Goal: Communication & Community: Answer question/provide support

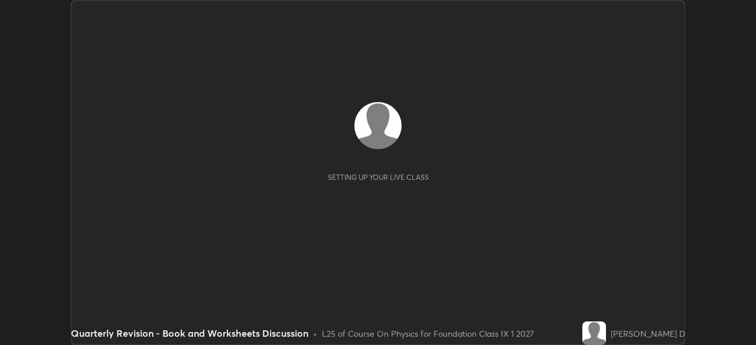
scroll to position [345, 755]
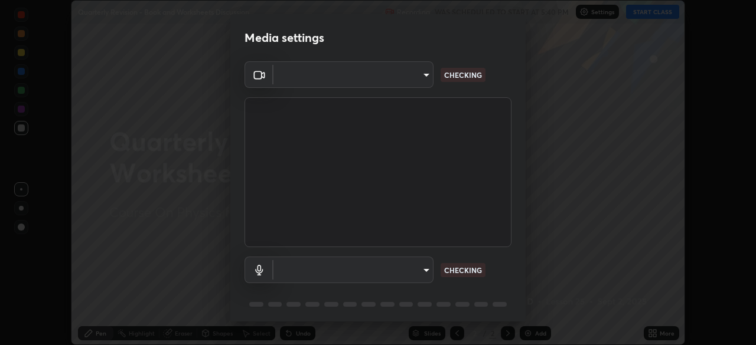
type input "5204e49b19dfb47b934bd0def1c8e1a00b2014265d57ee16b47da032bff83a8c"
type input "default"
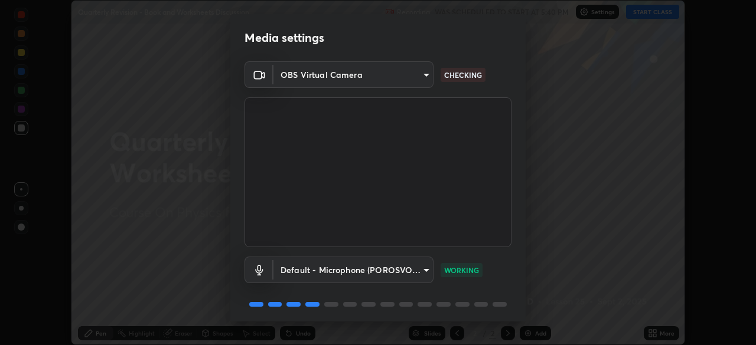
scroll to position [42, 0]
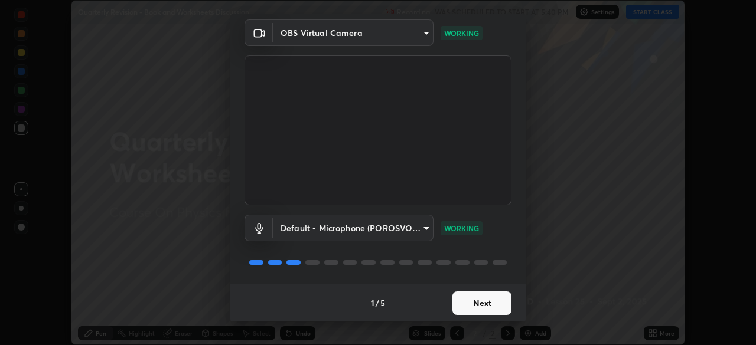
click at [496, 303] on button "Next" at bounding box center [481, 304] width 59 height 24
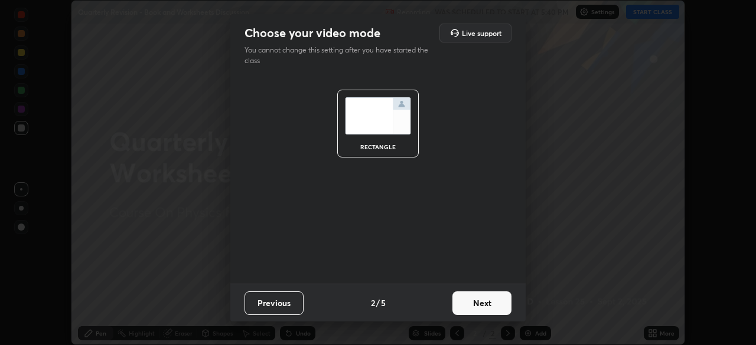
scroll to position [0, 0]
click at [496, 305] on button "Next" at bounding box center [481, 304] width 59 height 24
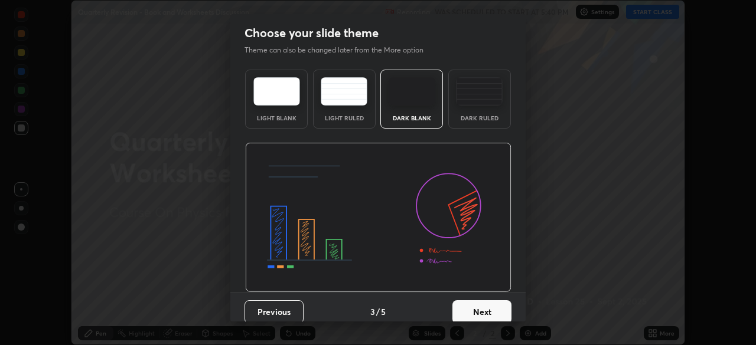
click at [493, 305] on button "Next" at bounding box center [481, 312] width 59 height 24
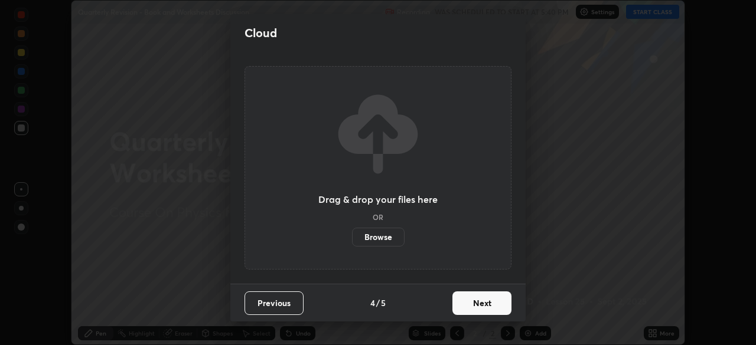
click at [496, 304] on button "Next" at bounding box center [481, 304] width 59 height 24
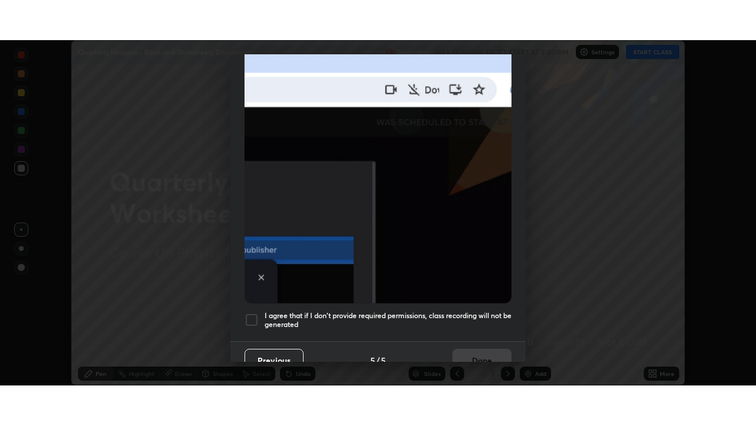
scroll to position [283, 0]
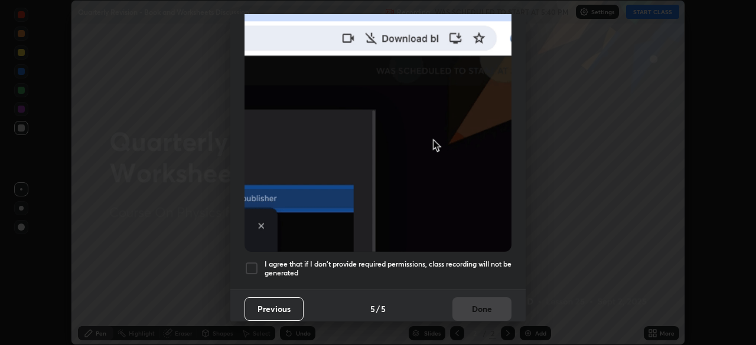
click at [251, 266] on div at bounding box center [251, 269] width 14 height 14
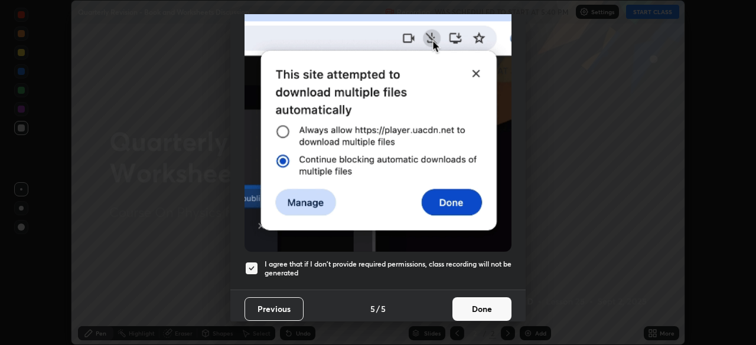
click at [480, 300] on button "Done" at bounding box center [481, 310] width 59 height 24
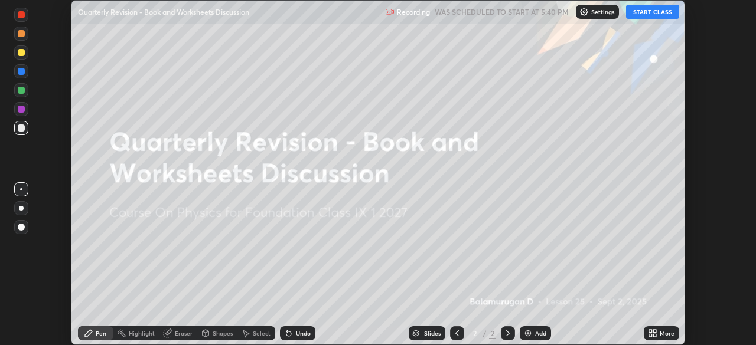
click at [663, 332] on div "More" at bounding box center [666, 334] width 15 height 6
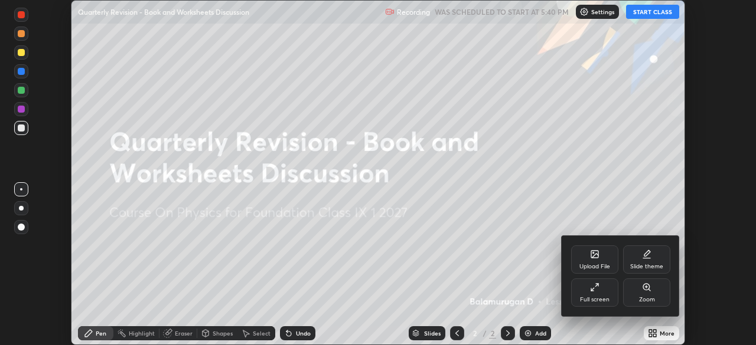
click at [596, 255] on icon at bounding box center [595, 256] width 6 height 4
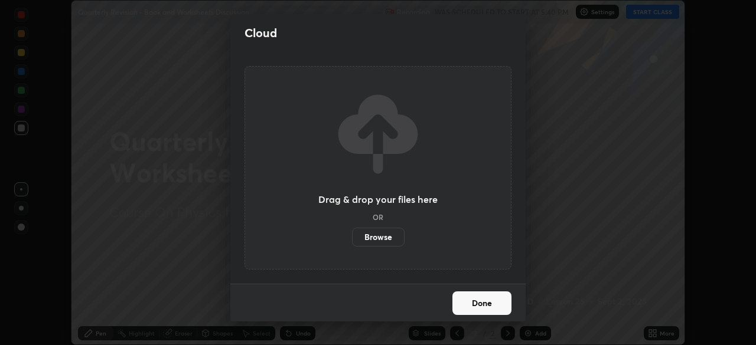
click at [391, 234] on label "Browse" at bounding box center [378, 237] width 53 height 19
click at [352, 234] on input "Browse" at bounding box center [352, 237] width 0 height 19
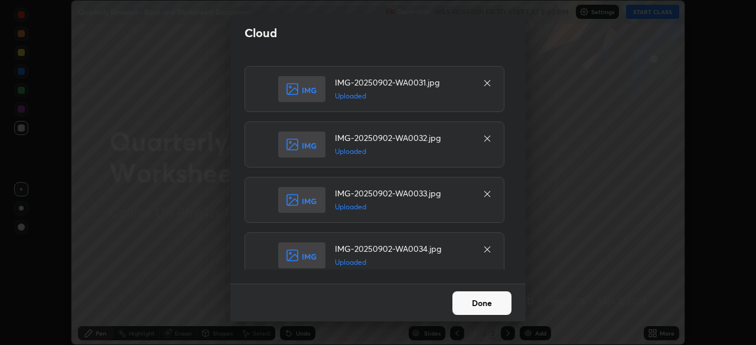
click at [503, 304] on button "Done" at bounding box center [481, 304] width 59 height 24
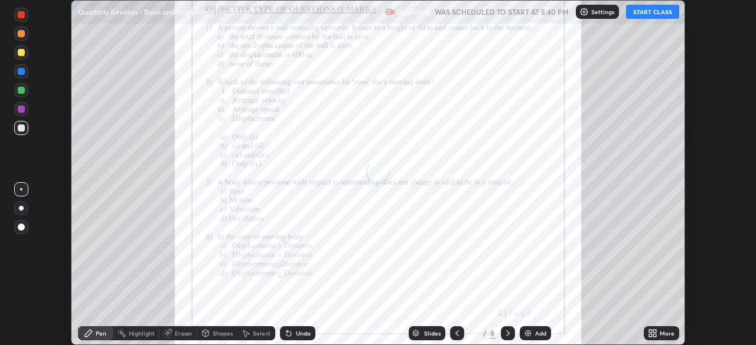
click at [666, 331] on div "More" at bounding box center [666, 334] width 15 height 6
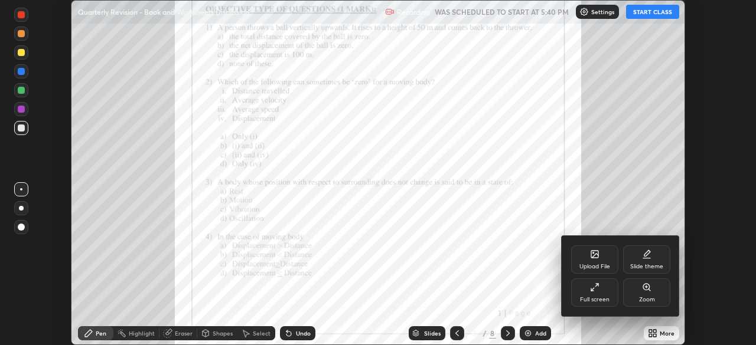
click at [596, 259] on div "Upload File" at bounding box center [594, 260] width 47 height 28
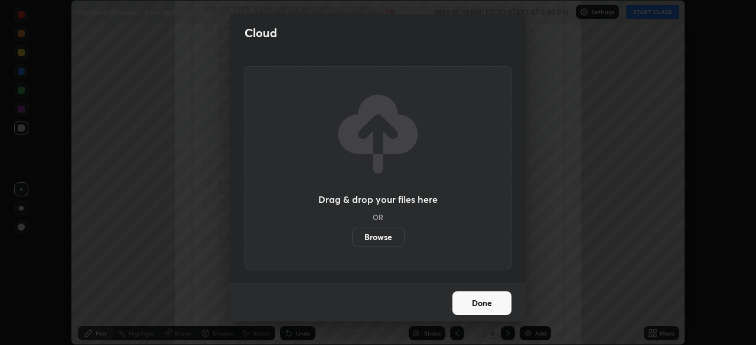
click at [387, 237] on label "Browse" at bounding box center [378, 237] width 53 height 19
click at [352, 237] on input "Browse" at bounding box center [352, 237] width 0 height 19
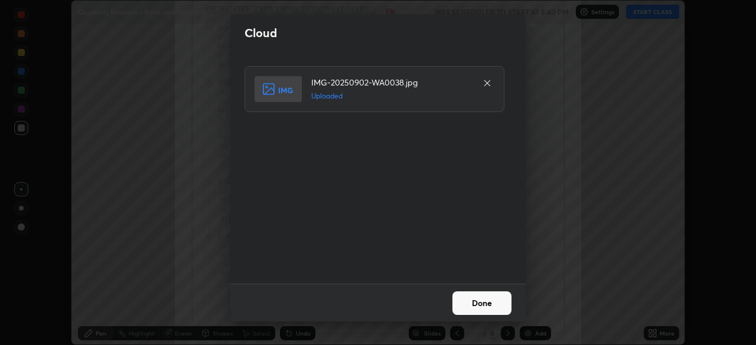
click at [497, 298] on button "Done" at bounding box center [481, 304] width 59 height 24
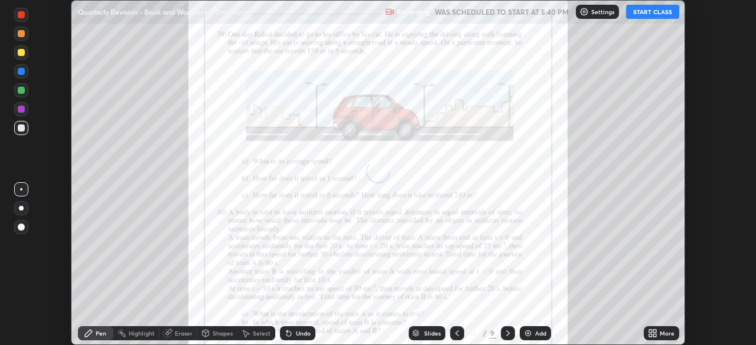
click at [456, 334] on icon at bounding box center [456, 333] width 9 height 9
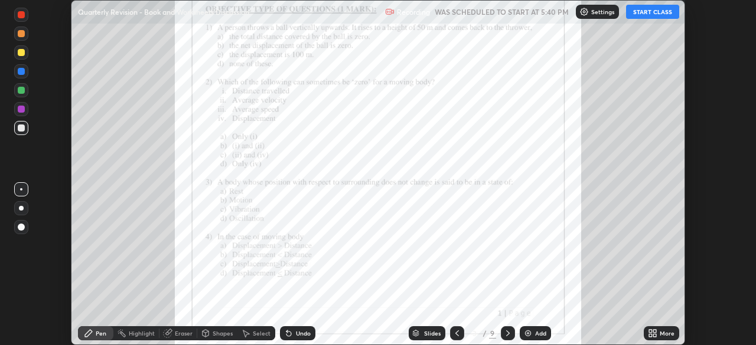
click at [460, 329] on icon at bounding box center [456, 333] width 9 height 9
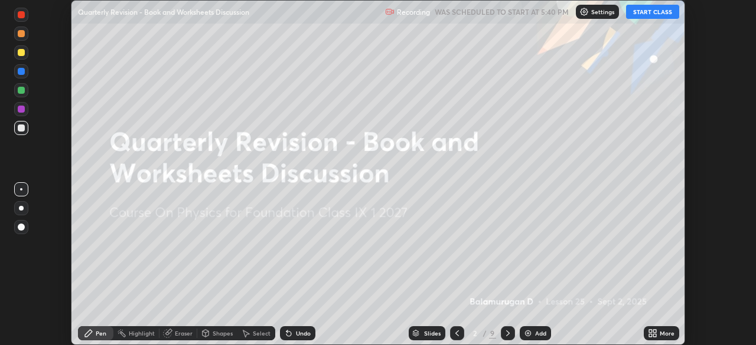
click at [460, 329] on icon at bounding box center [456, 333] width 9 height 9
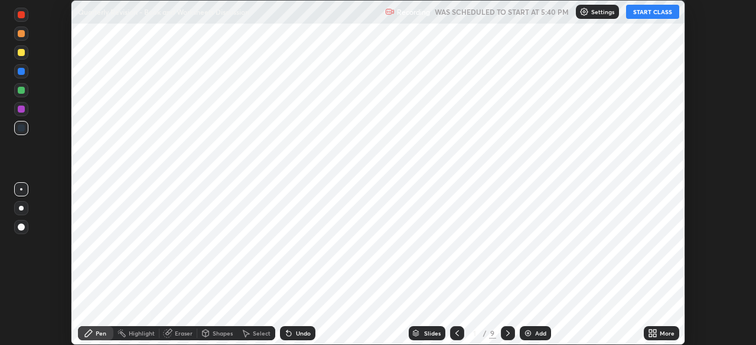
click at [508, 331] on icon at bounding box center [507, 333] width 9 height 9
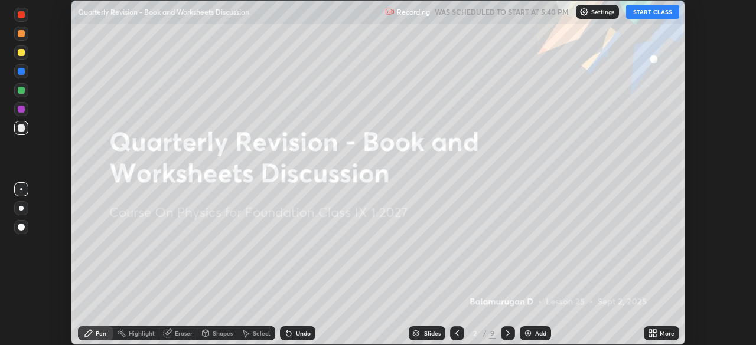
click at [505, 333] on icon at bounding box center [507, 333] width 9 height 9
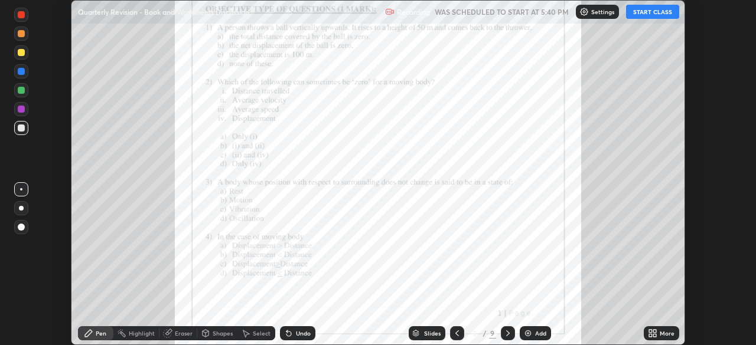
click at [507, 329] on icon at bounding box center [507, 333] width 9 height 9
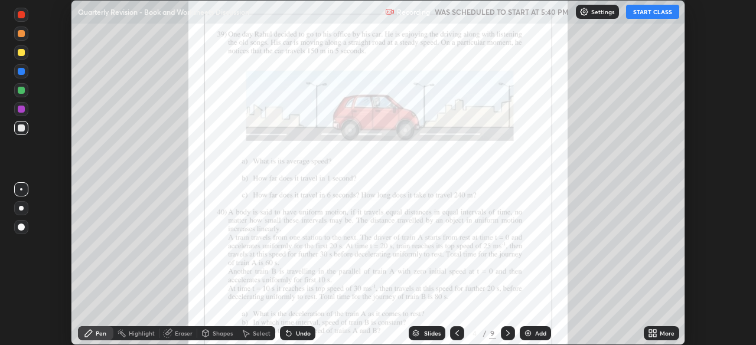
click at [507, 327] on div at bounding box center [508, 333] width 14 height 14
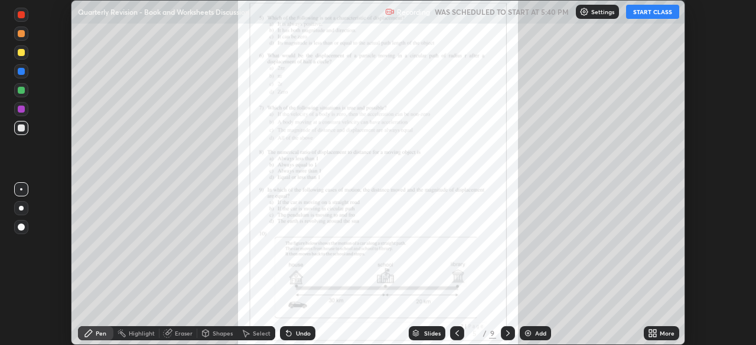
click at [505, 333] on icon at bounding box center [507, 333] width 9 height 9
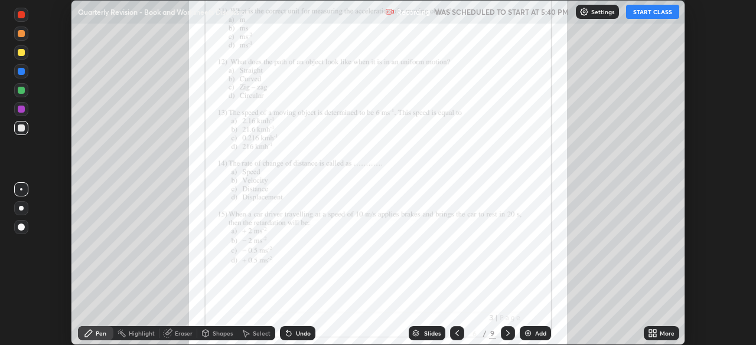
click at [456, 331] on icon at bounding box center [456, 333] width 9 height 9
click at [454, 331] on icon at bounding box center [456, 333] width 9 height 9
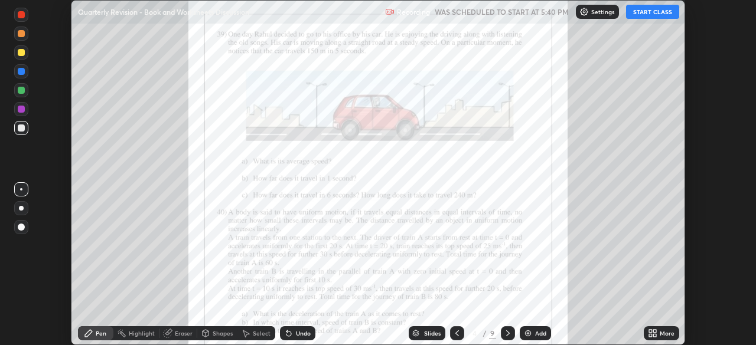
click at [456, 334] on icon at bounding box center [456, 333] width 9 height 9
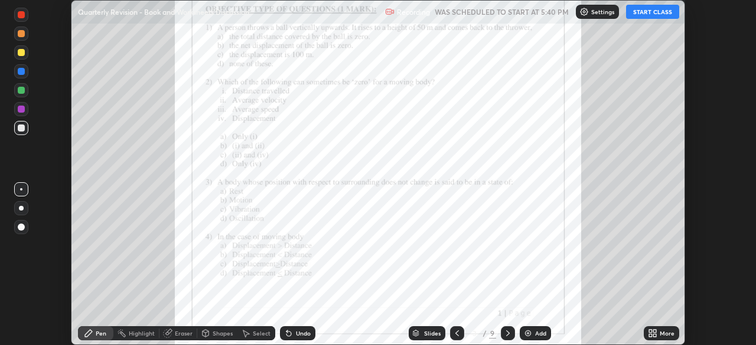
click at [666, 335] on div "More" at bounding box center [666, 334] width 15 height 6
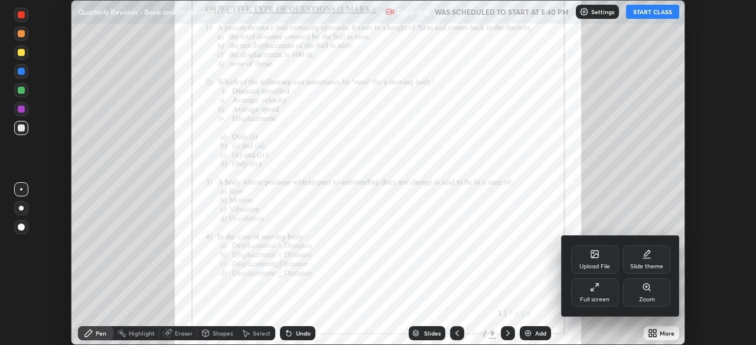
click at [600, 289] on div "Full screen" at bounding box center [594, 293] width 47 height 28
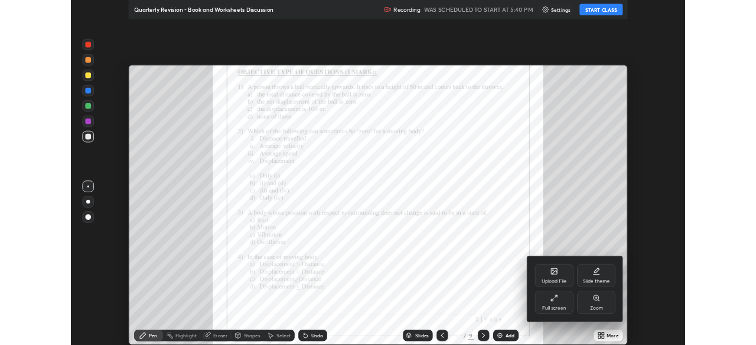
scroll to position [425, 756]
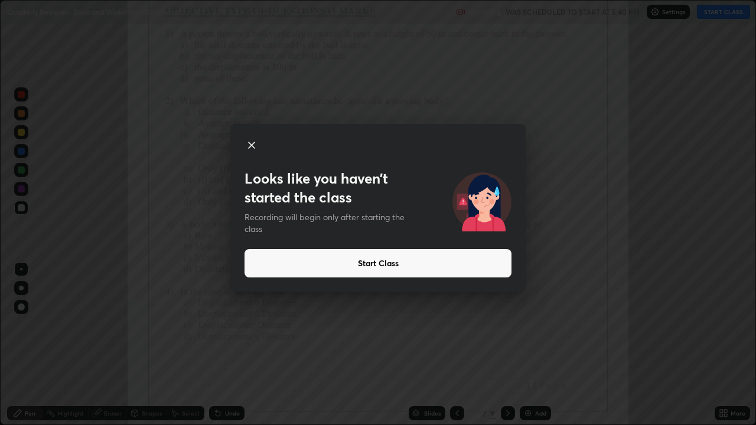
click at [251, 143] on icon at bounding box center [251, 145] width 14 height 14
click at [254, 145] on icon at bounding box center [251, 145] width 14 height 14
click at [253, 145] on icon at bounding box center [252, 145] width 6 height 6
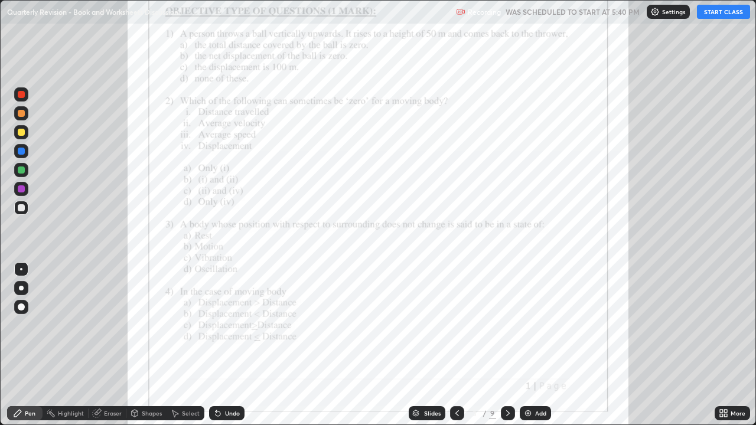
click at [727, 11] on button "START CLASS" at bounding box center [723, 12] width 53 height 14
click at [22, 153] on div at bounding box center [21, 151] width 7 height 7
click at [733, 345] on div "More" at bounding box center [737, 413] width 15 height 6
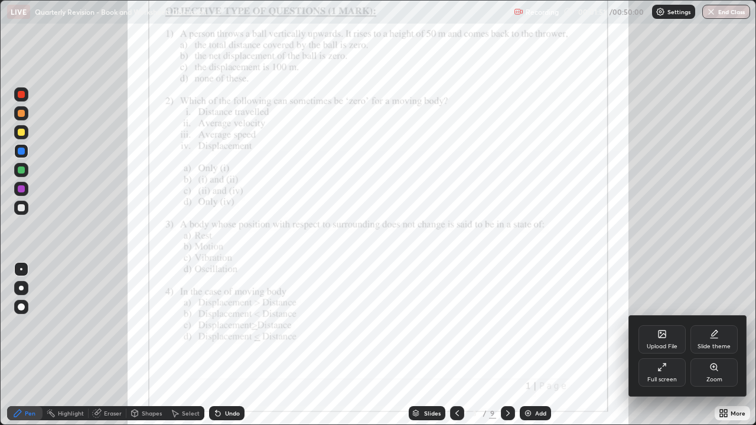
click at [717, 345] on div "Zoom" at bounding box center [713, 372] width 47 height 28
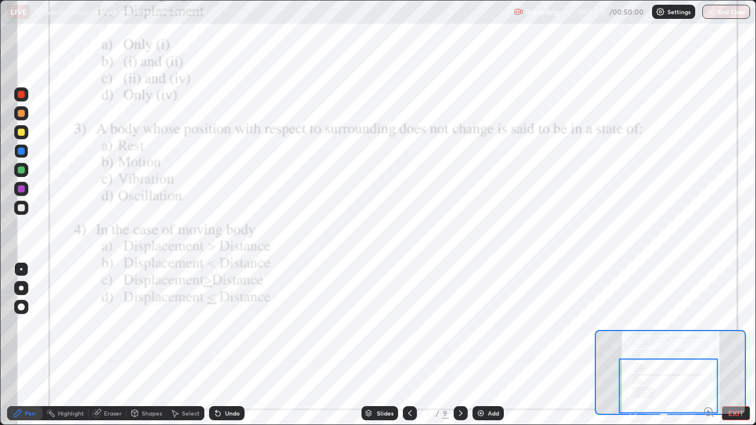
click at [682, 345] on div at bounding box center [668, 385] width 99 height 55
click at [460, 345] on div at bounding box center [460, 413] width 14 height 14
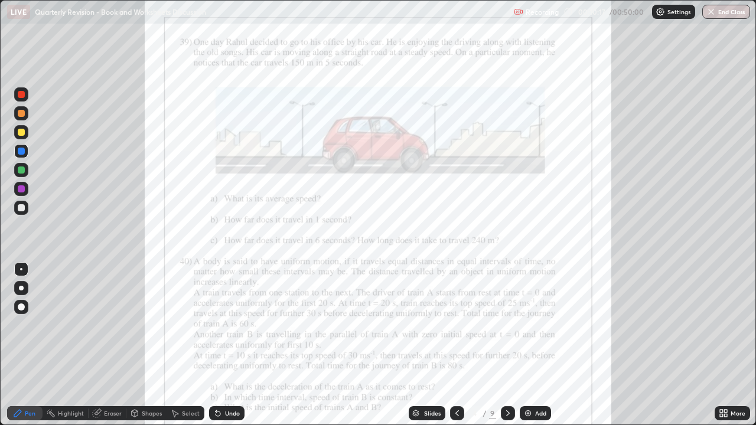
click at [507, 345] on icon at bounding box center [507, 413] width 9 height 9
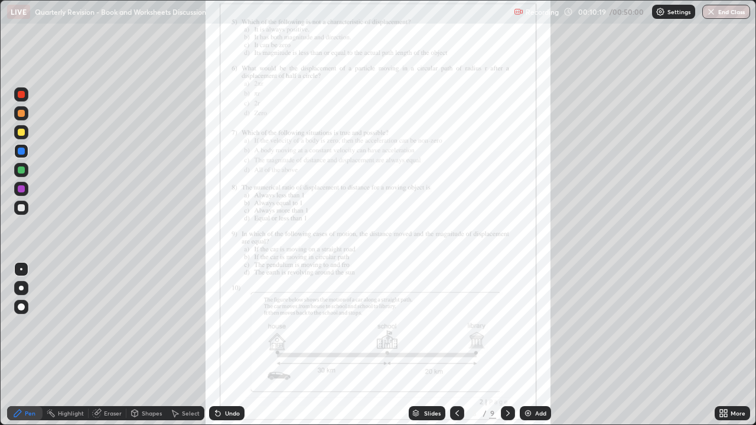
click at [736, 345] on div "More" at bounding box center [737, 413] width 15 height 6
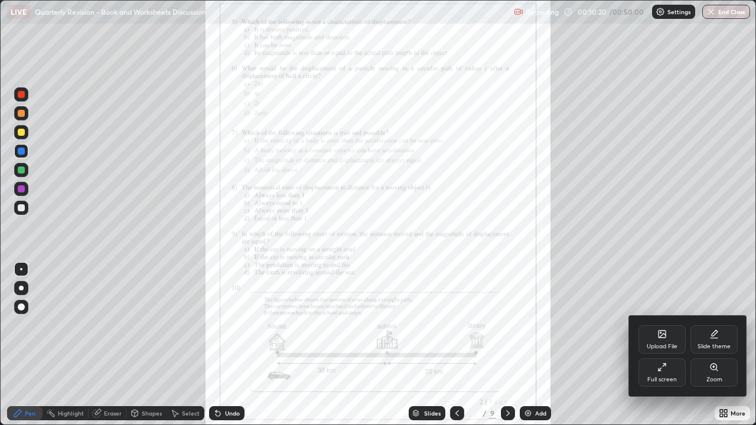
click at [711, 345] on icon at bounding box center [713, 367] width 6 height 6
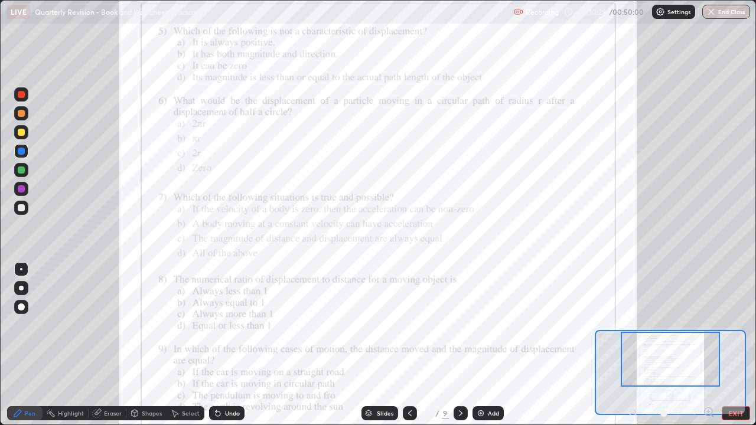
click at [708, 345] on icon at bounding box center [708, 411] width 3 height 0
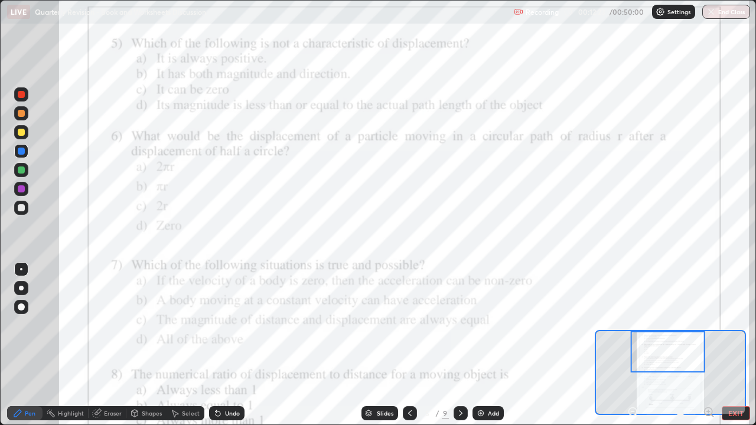
click at [22, 129] on div at bounding box center [21, 132] width 7 height 7
click at [22, 111] on div at bounding box center [21, 113] width 7 height 7
click at [226, 345] on div "Undo" at bounding box center [232, 413] width 15 height 6
click at [145, 345] on div "Shapes" at bounding box center [152, 413] width 20 height 6
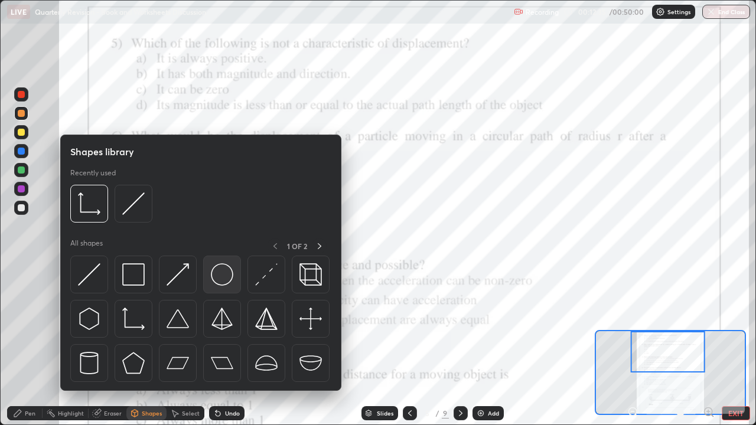
click at [217, 276] on img at bounding box center [222, 274] width 22 height 22
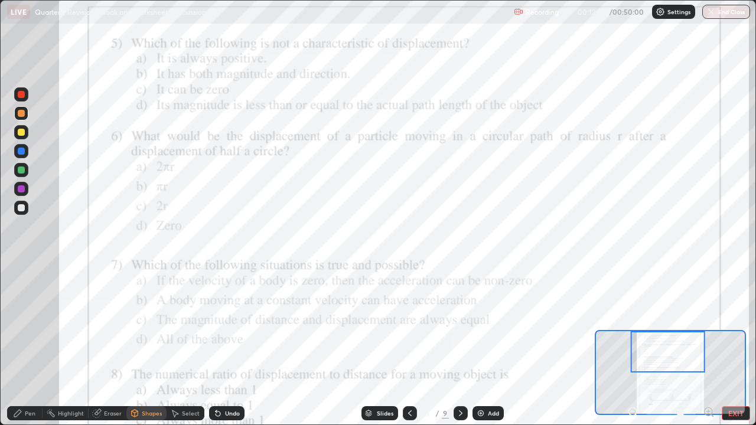
click at [20, 131] on div at bounding box center [21, 132] width 7 height 7
click at [27, 345] on div "Pen" at bounding box center [30, 413] width 11 height 6
click at [22, 170] on div at bounding box center [21, 169] width 7 height 7
click at [22, 145] on div at bounding box center [21, 151] width 14 height 14
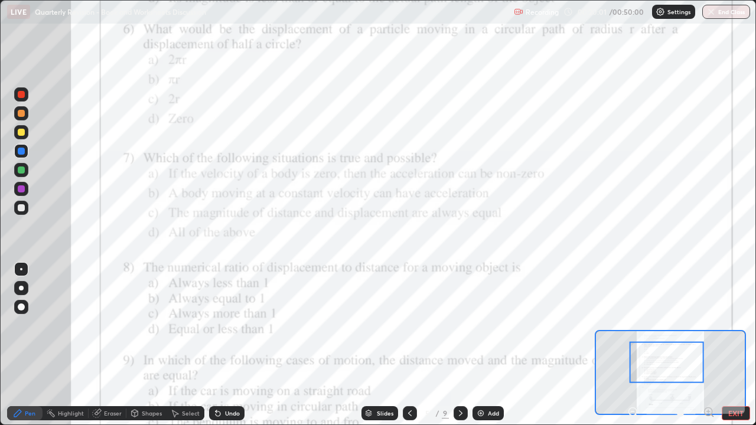
click at [22, 171] on div at bounding box center [21, 169] width 7 height 7
click at [24, 133] on div at bounding box center [21, 132] width 7 height 7
click at [19, 170] on div at bounding box center [21, 169] width 7 height 7
click at [21, 148] on div at bounding box center [21, 151] width 7 height 7
click at [227, 345] on div "Undo" at bounding box center [232, 413] width 15 height 6
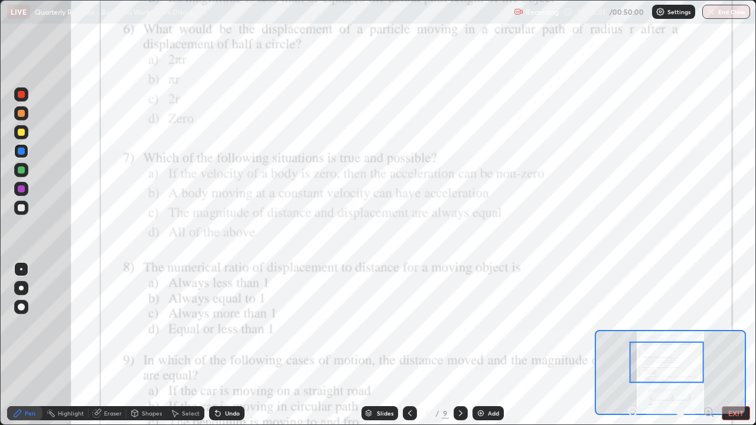
click at [227, 345] on div "Undo" at bounding box center [226, 413] width 35 height 14
click at [225, 345] on div "Undo" at bounding box center [232, 413] width 15 height 6
click at [227, 345] on div "Undo" at bounding box center [232, 413] width 15 height 6
click at [232, 345] on div "Undo" at bounding box center [232, 413] width 15 height 6
click at [230, 345] on div "Undo" at bounding box center [226, 413] width 35 height 14
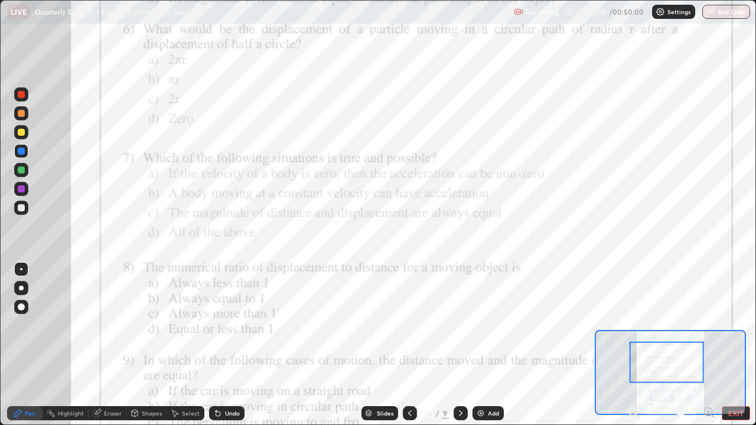
click at [104, 345] on div "Eraser" at bounding box center [113, 413] width 18 height 6
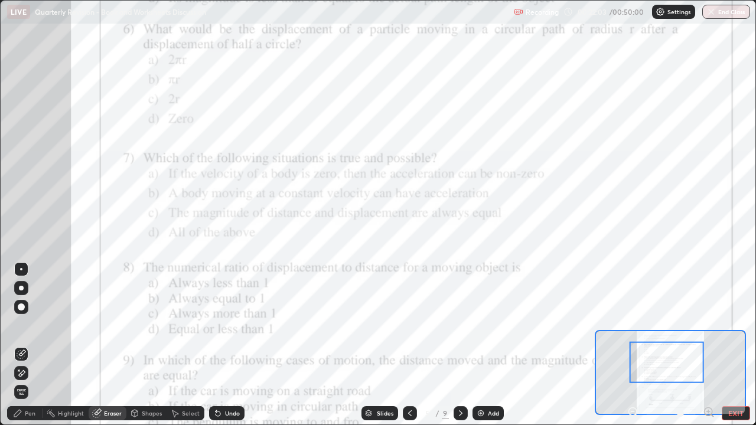
click at [26, 345] on div "Pen" at bounding box center [30, 413] width 11 height 6
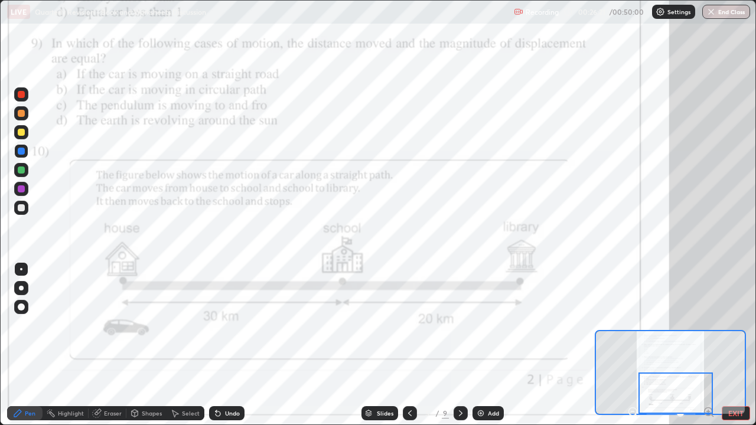
click at [697, 345] on div at bounding box center [675, 393] width 74 height 41
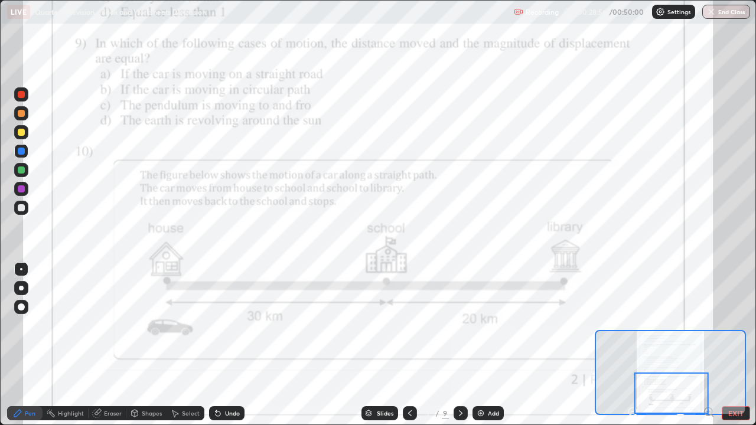
click at [464, 345] on div at bounding box center [460, 413] width 14 height 14
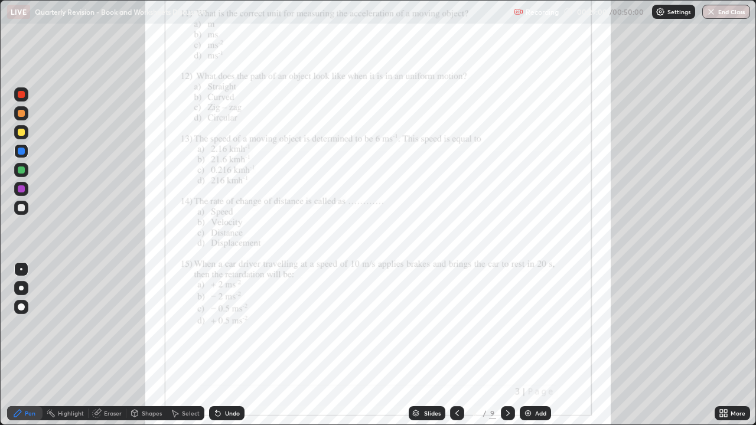
click at [456, 345] on icon at bounding box center [457, 413] width 4 height 6
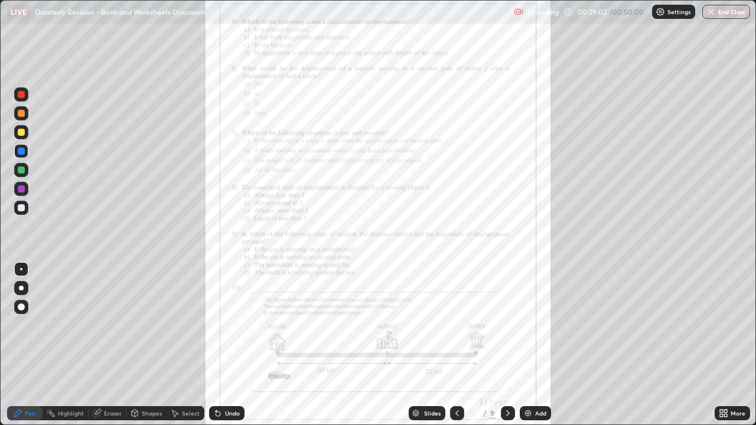
click at [727, 345] on icon at bounding box center [725, 411] width 3 height 3
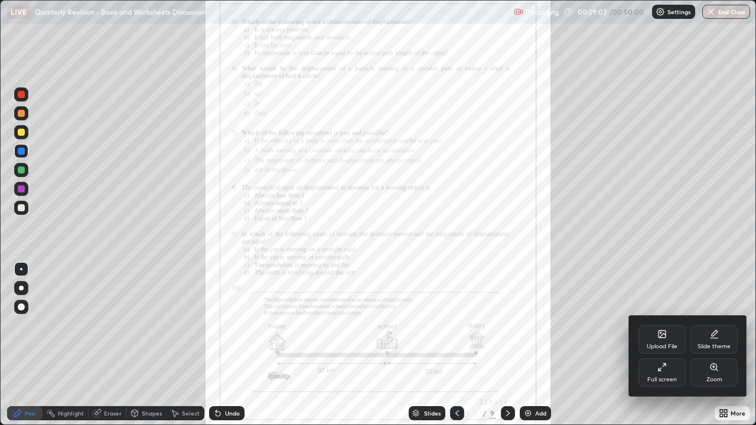
click at [713, 345] on icon at bounding box center [713, 366] width 9 height 9
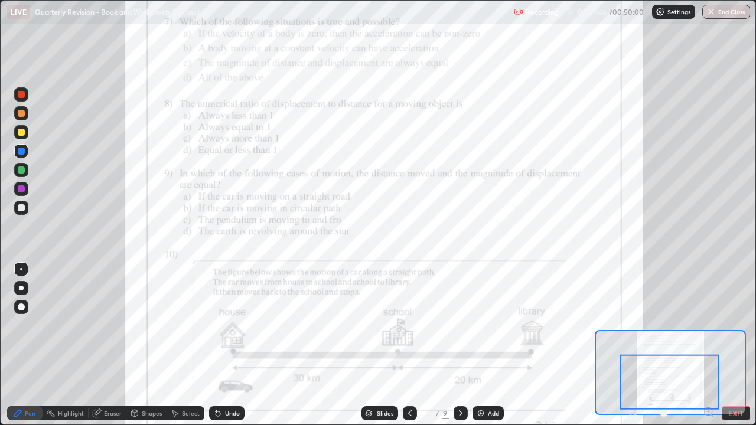
click at [459, 345] on icon at bounding box center [461, 413] width 4 height 6
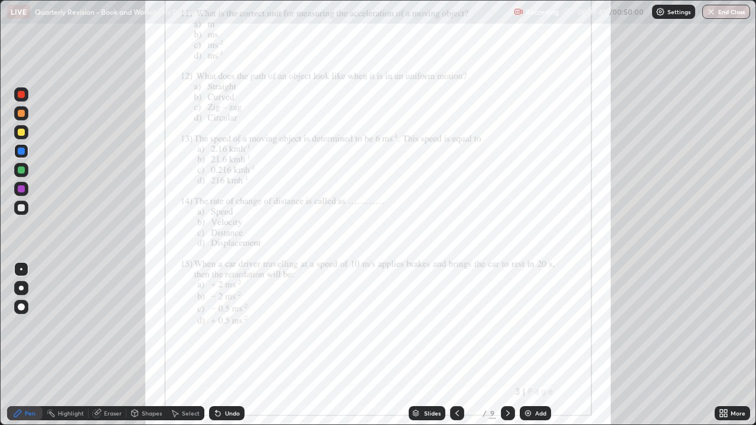
click at [507, 345] on icon at bounding box center [507, 413] width 9 height 9
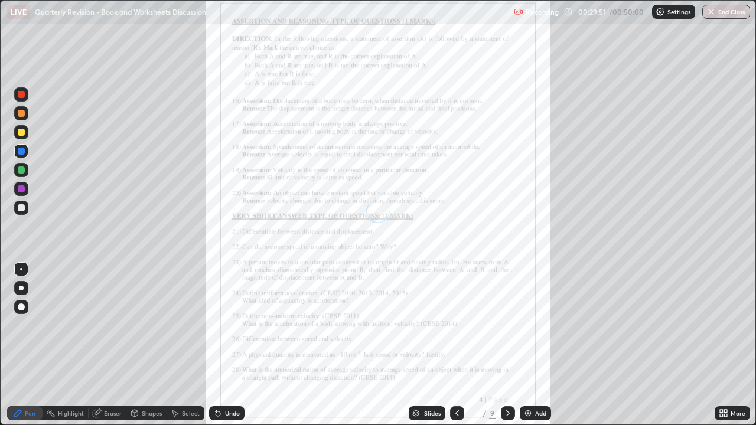
click at [454, 345] on icon at bounding box center [456, 413] width 9 height 9
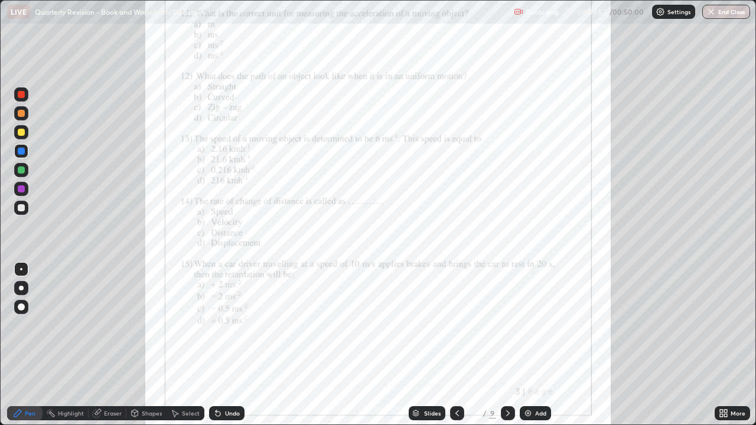
click at [456, 345] on icon at bounding box center [456, 413] width 9 height 9
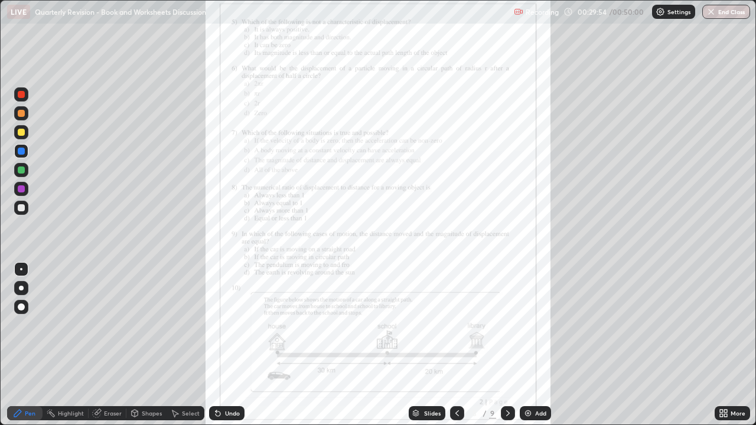
click at [507, 345] on icon at bounding box center [507, 413] width 9 height 9
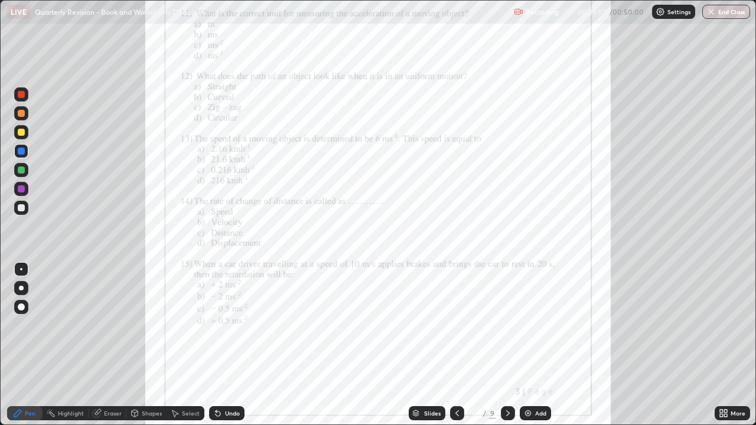
click at [454, 345] on icon at bounding box center [456, 413] width 9 height 9
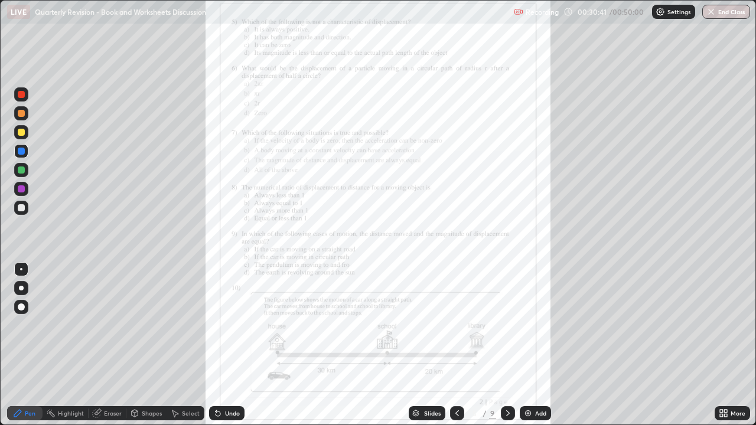
click at [19, 168] on div at bounding box center [21, 169] width 7 height 7
click at [108, 345] on div "Eraser" at bounding box center [113, 413] width 18 height 6
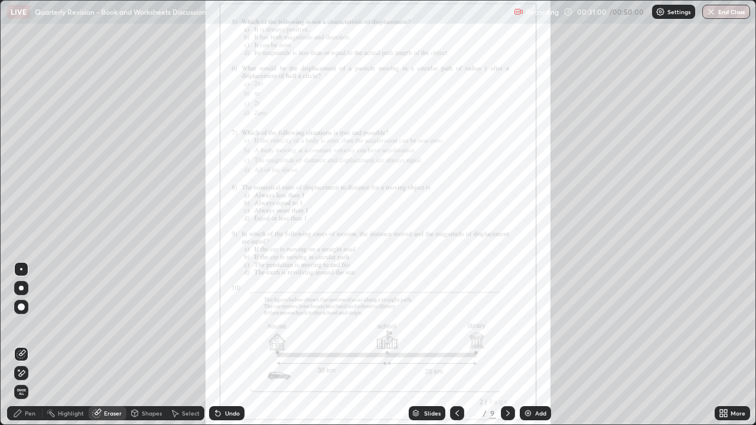
click at [29, 345] on div "Pen" at bounding box center [30, 413] width 11 height 6
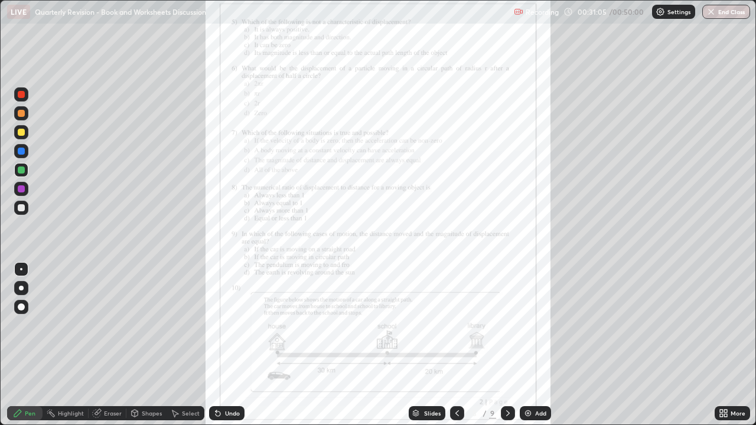
click at [725, 345] on icon at bounding box center [725, 411] width 3 height 3
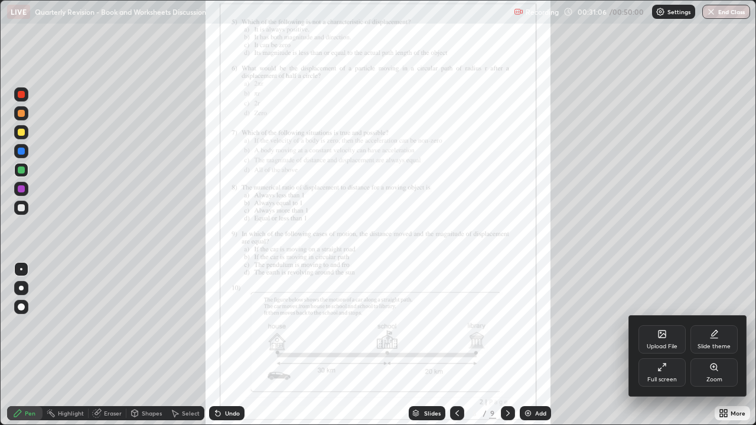
click at [714, 345] on icon at bounding box center [713, 366] width 9 height 9
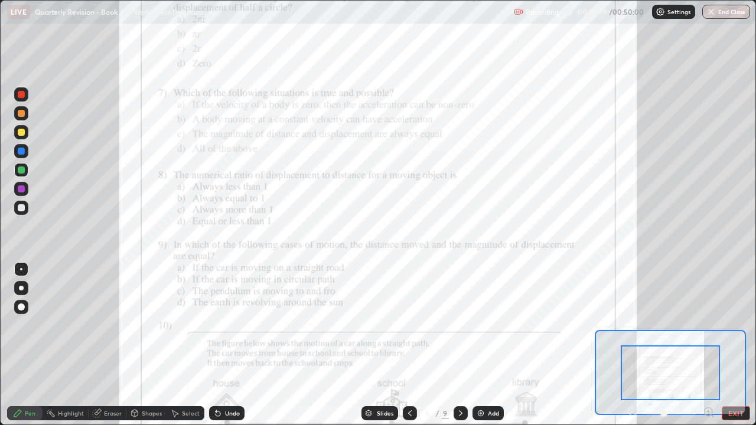
click at [707, 345] on icon at bounding box center [709, 412] width 12 height 12
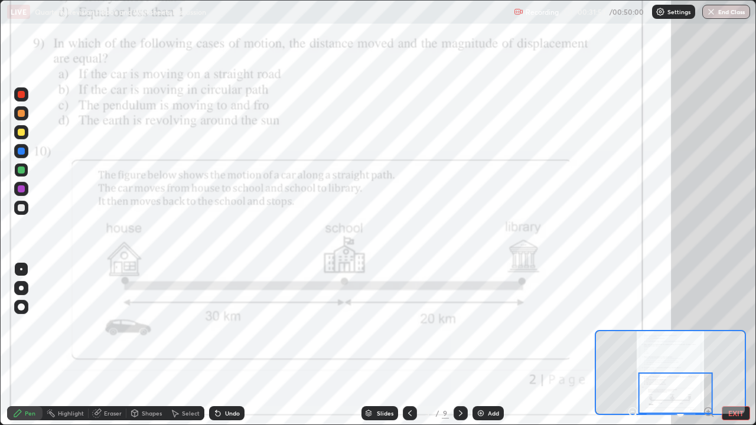
click at [461, 345] on icon at bounding box center [460, 413] width 9 height 9
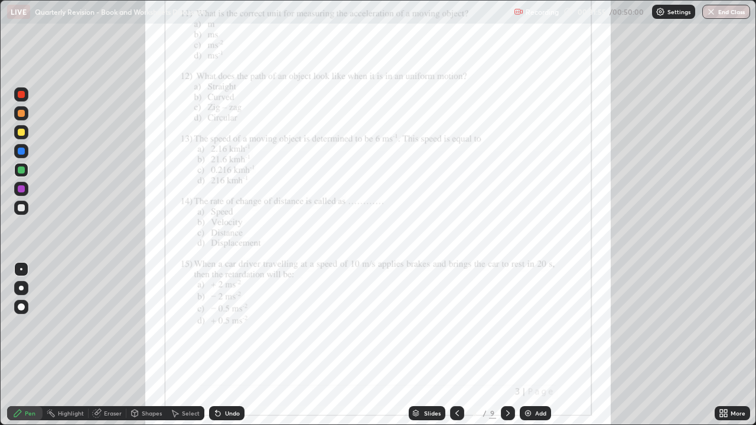
click at [731, 345] on div "More" at bounding box center [731, 413] width 35 height 14
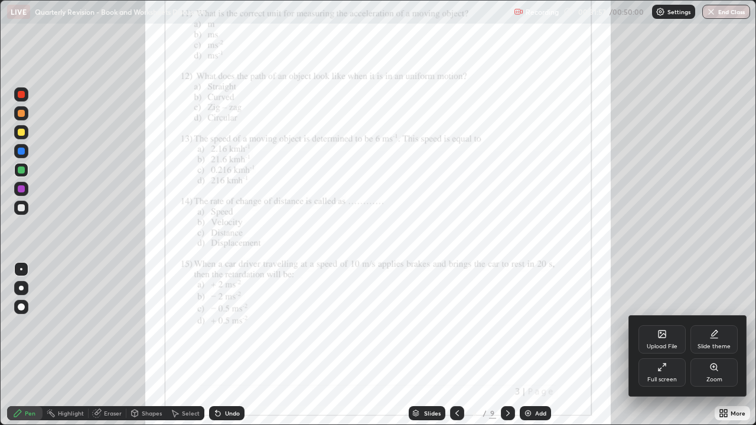
click at [711, 345] on icon at bounding box center [713, 366] width 9 height 9
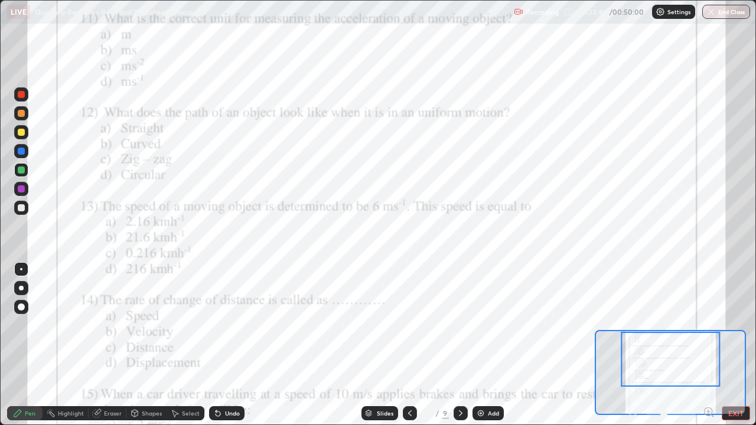
click at [708, 345] on icon at bounding box center [708, 411] width 3 height 0
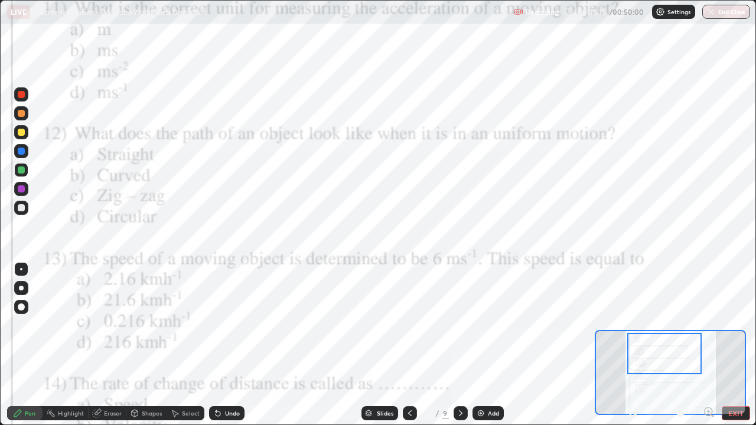
click at [18, 112] on div at bounding box center [21, 113] width 7 height 7
click at [219, 345] on icon at bounding box center [217, 413] width 9 height 9
click at [20, 170] on div at bounding box center [21, 169] width 7 height 7
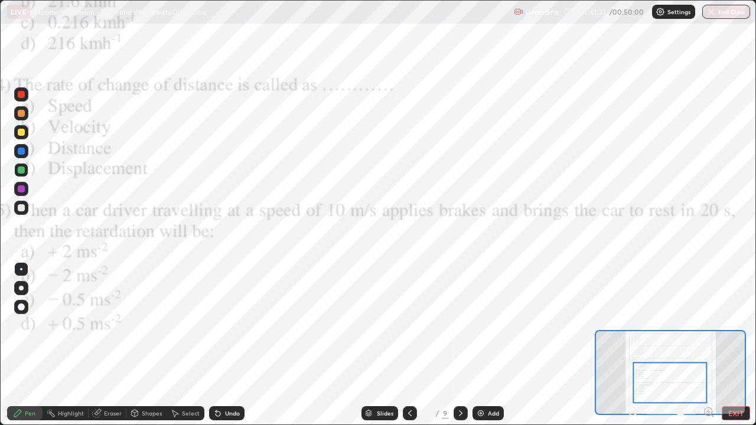
click at [631, 345] on icon at bounding box center [633, 412] width 12 height 12
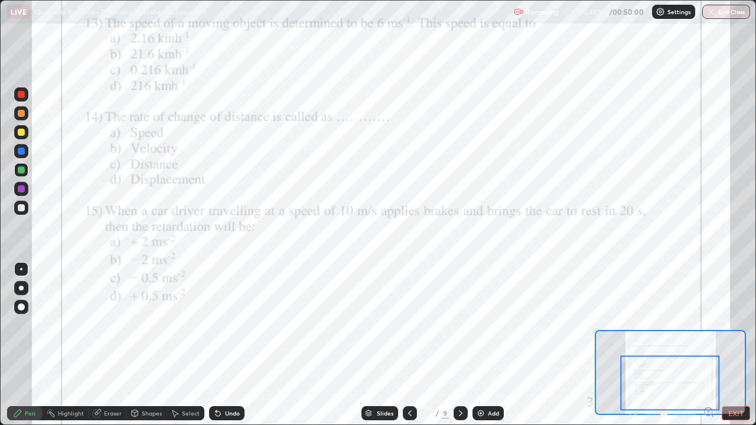
click at [19, 153] on div at bounding box center [21, 151] width 7 height 7
click at [101, 345] on icon at bounding box center [96, 413] width 9 height 9
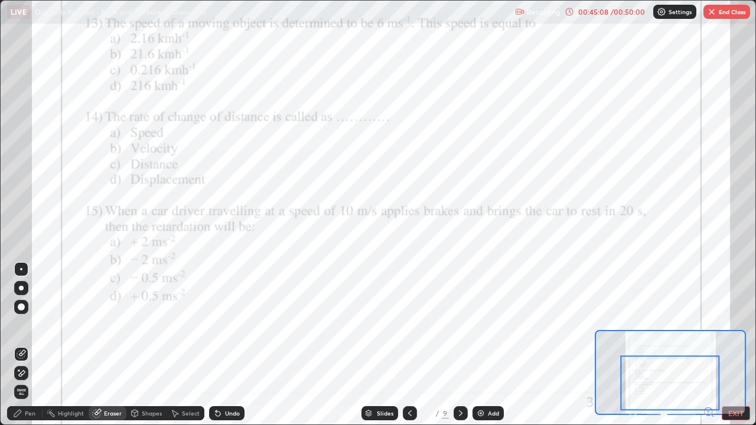
click at [21, 345] on icon at bounding box center [17, 413] width 7 height 7
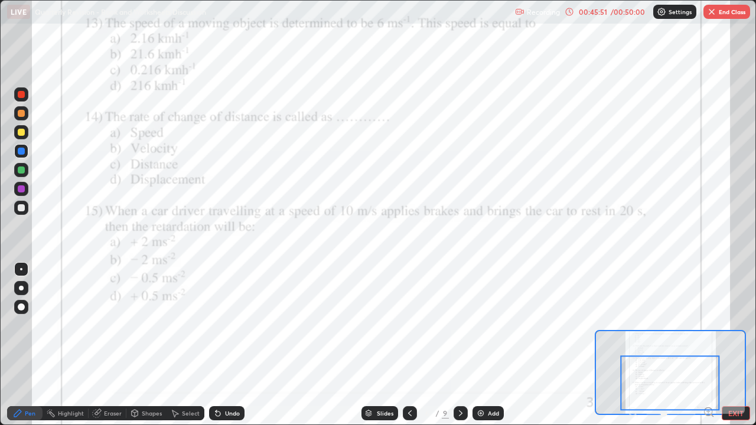
click at [459, 345] on icon at bounding box center [460, 413] width 9 height 9
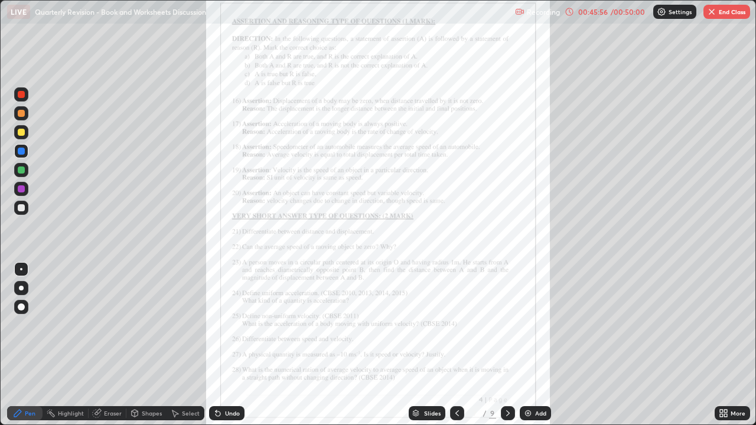
click at [736, 345] on div "More" at bounding box center [737, 413] width 15 height 6
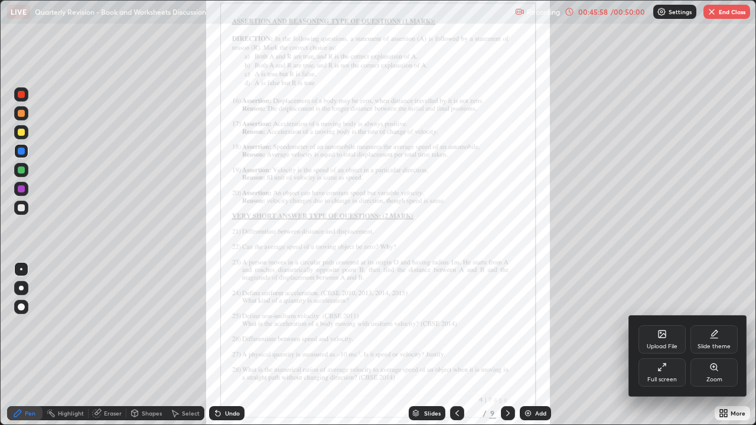
click at [713, 345] on icon at bounding box center [713, 367] width 6 height 6
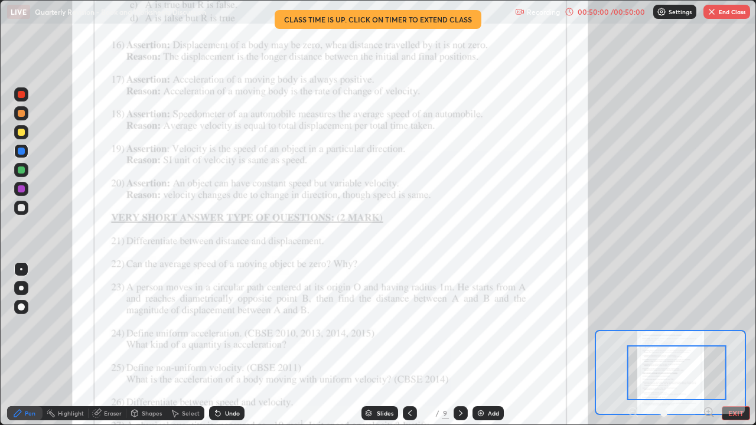
click at [727, 12] on button "End Class" at bounding box center [726, 12] width 47 height 14
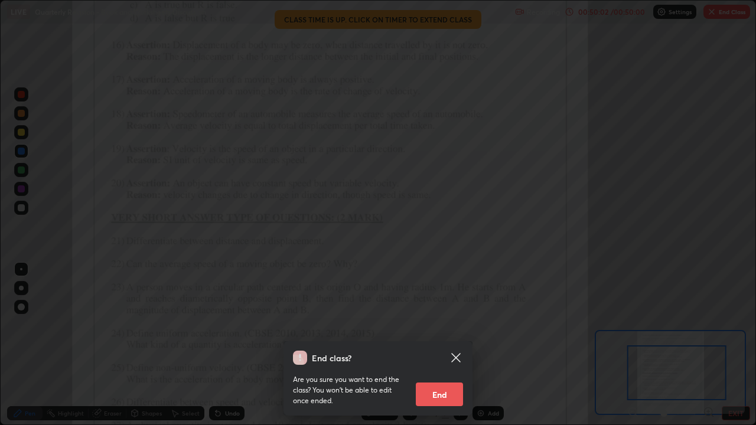
click at [448, 345] on button "End" at bounding box center [439, 395] width 47 height 24
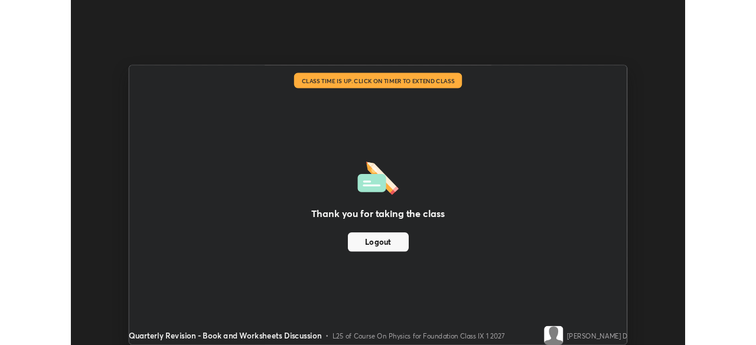
scroll to position [58688, 58278]
